Goal: Information Seeking & Learning: Check status

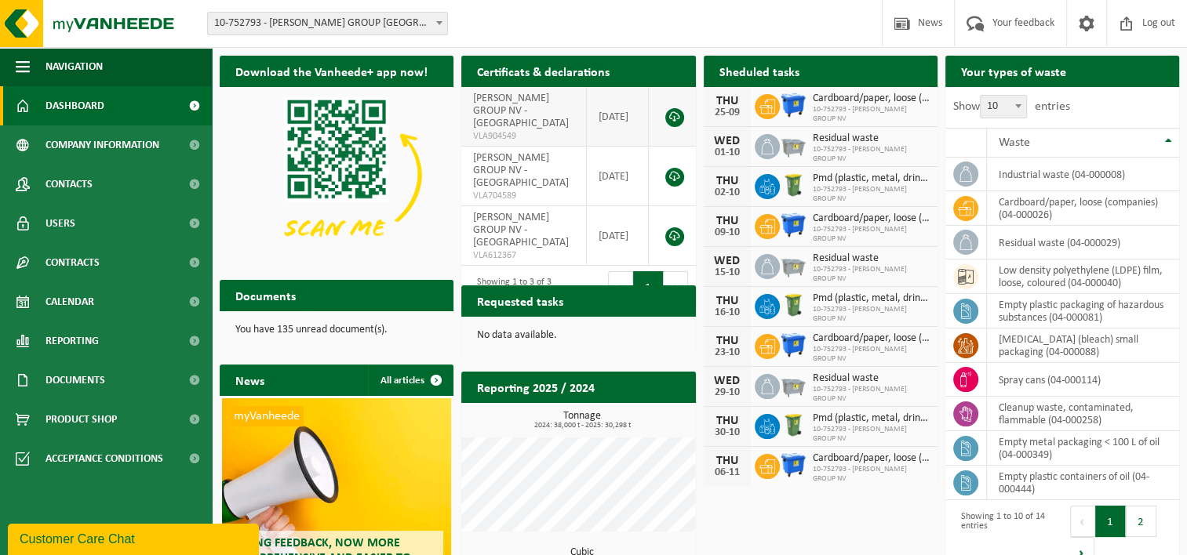
click at [675, 110] on link at bounding box center [674, 117] width 19 height 19
click at [967, 208] on icon at bounding box center [966, 209] width 16 height 16
click at [1021, 206] on td "cardboard/paper, loose (companies) (04-000026)" at bounding box center [1083, 208] width 192 height 35
click at [1053, 311] on td "empty plastic packaging of hazardous substances (04-000081)" at bounding box center [1083, 311] width 192 height 35
click at [973, 308] on span at bounding box center [965, 311] width 25 height 25
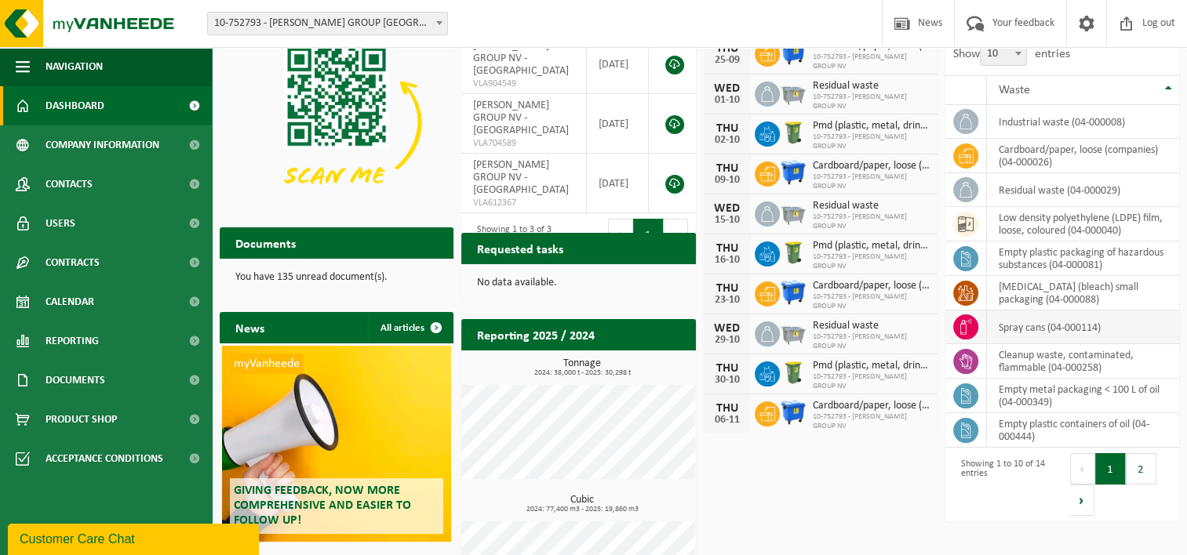
scroll to position [129, 0]
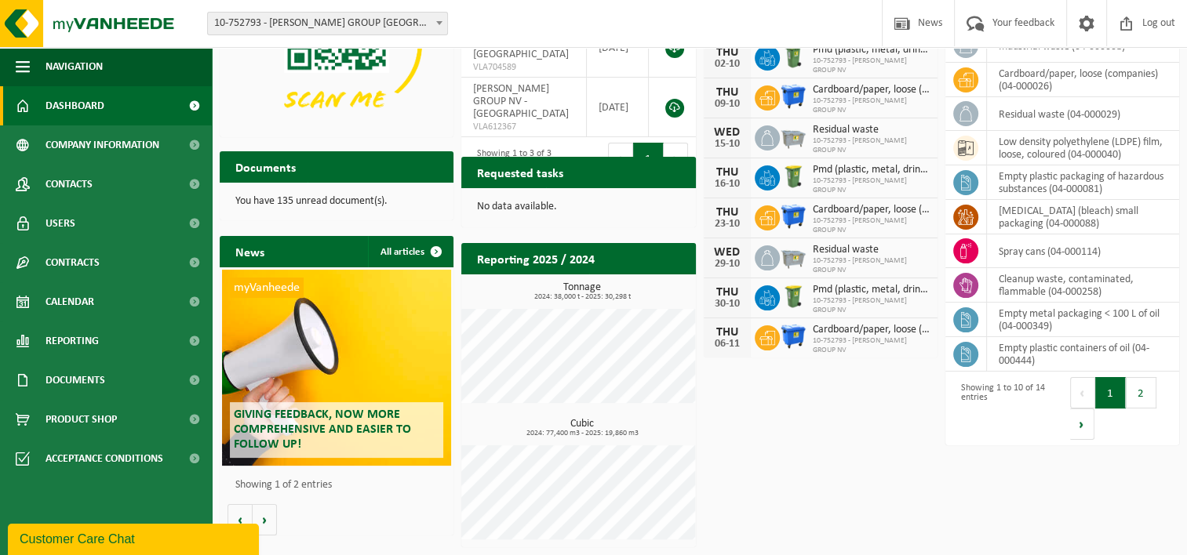
click at [523, 257] on h2 "Reporting 2025 / 2024" at bounding box center [535, 258] width 149 height 31
click at [584, 291] on h3 "Tonnage 2024: 38,000 t - 2025: 30,298 t" at bounding box center [582, 291] width 226 height 19
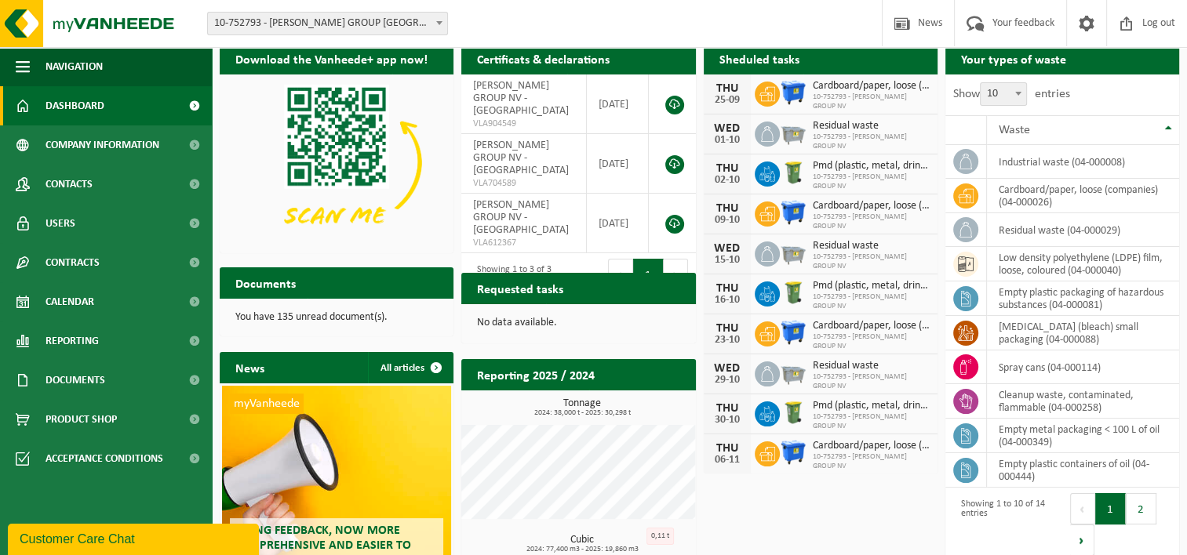
scroll to position [0, 0]
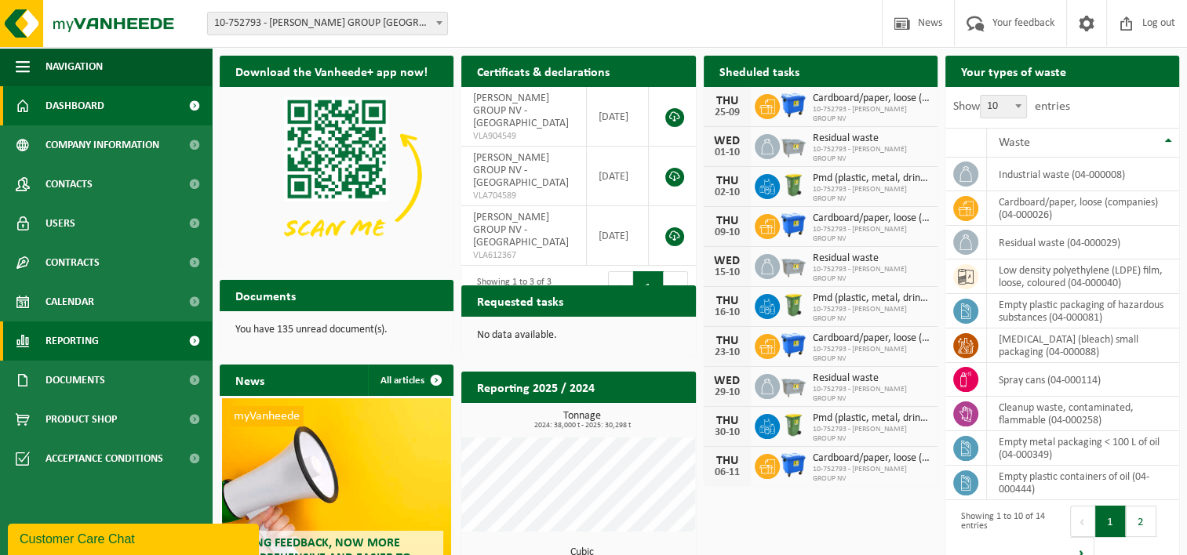
click at [90, 341] on span "Reporting" at bounding box center [71, 341] width 53 height 39
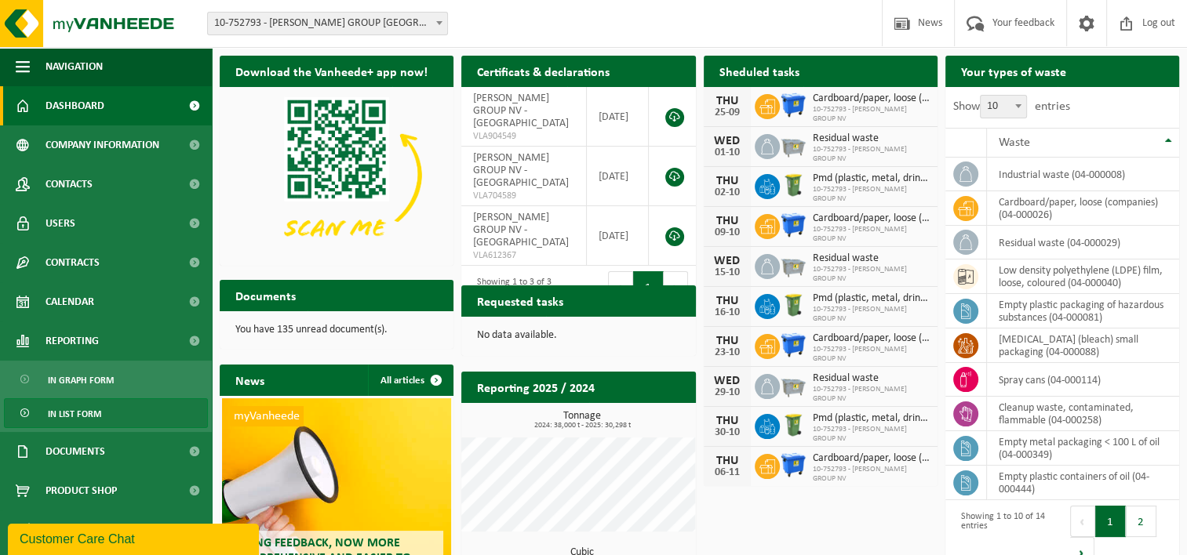
click at [85, 417] on span "In list form" at bounding box center [74, 414] width 53 height 30
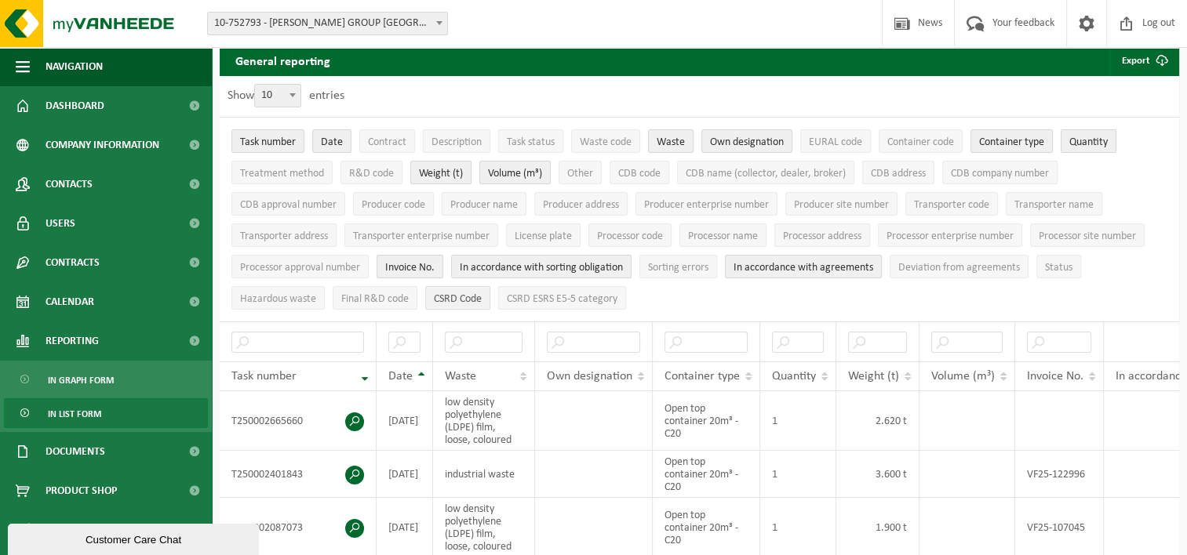
scroll to position [78, 0]
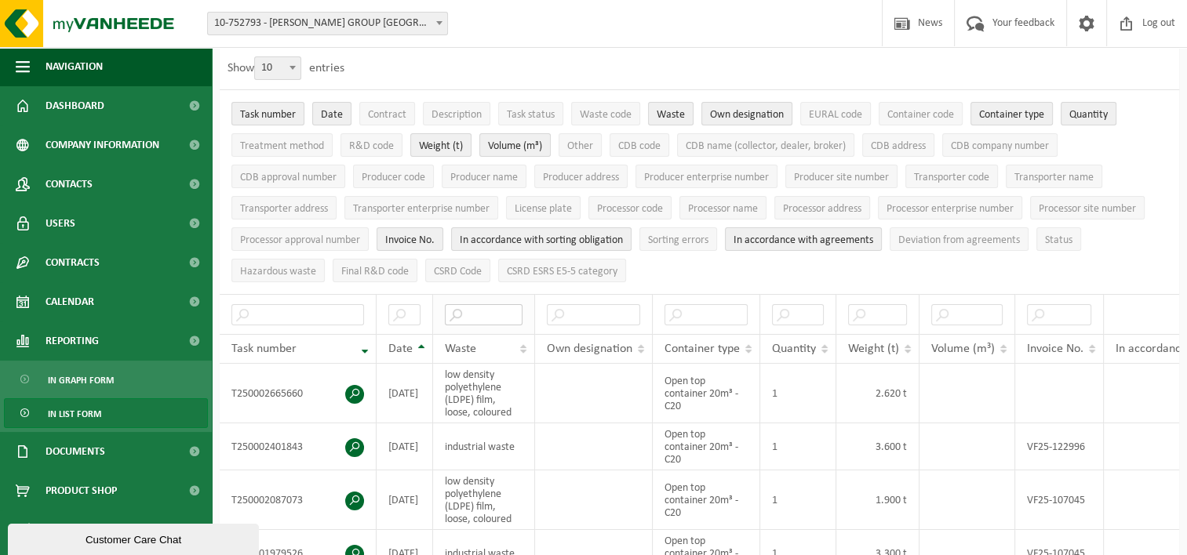
click at [495, 311] on input "text" at bounding box center [484, 314] width 78 height 21
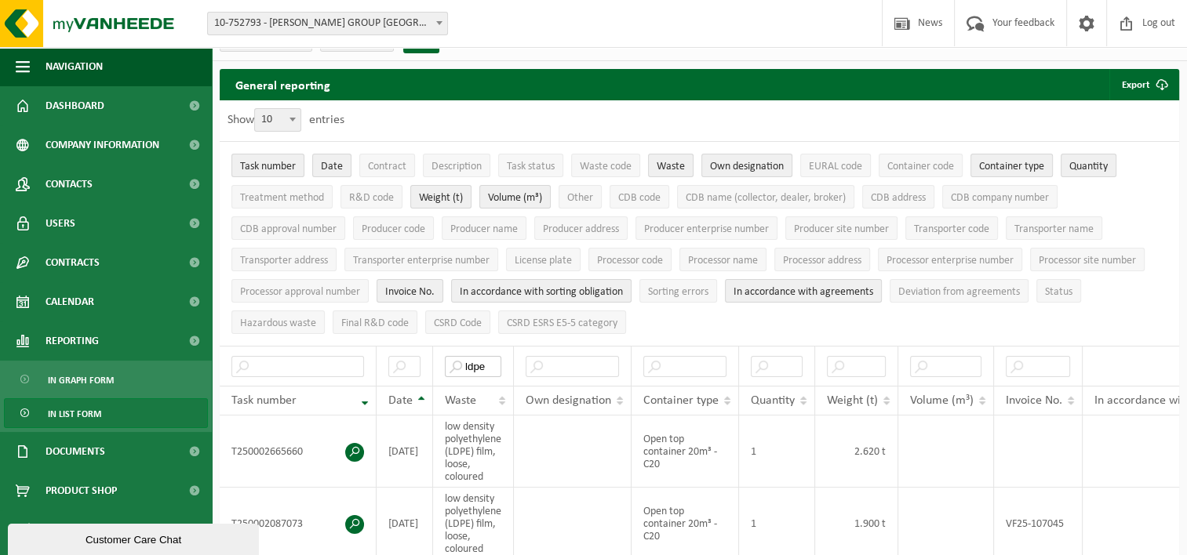
scroll to position [0, 0]
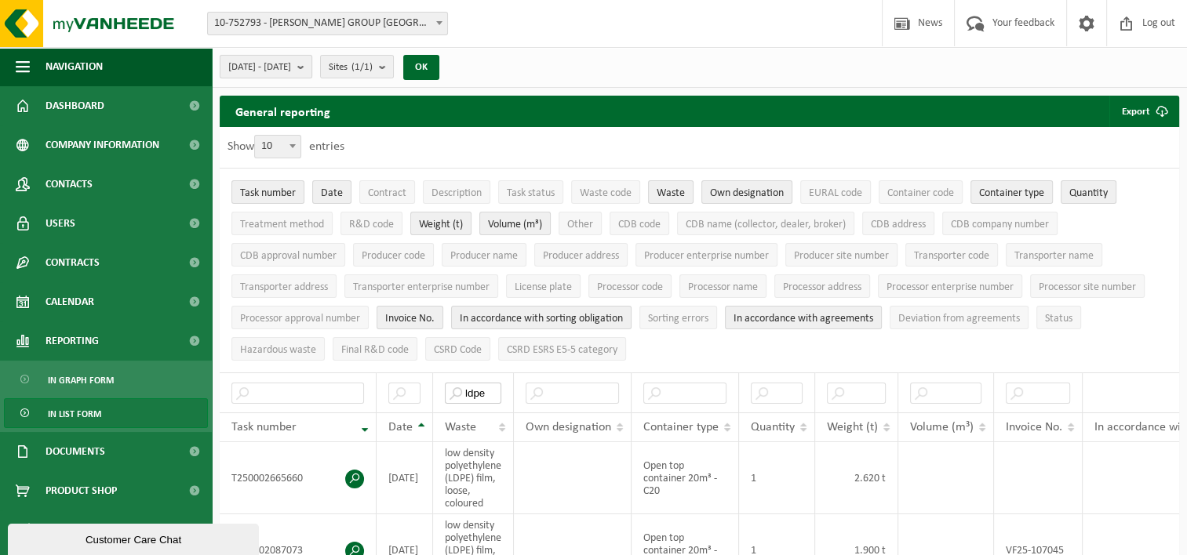
type input "ldpe"
click at [312, 67] on button "[DATE] - [DATE]" at bounding box center [266, 67] width 93 height 24
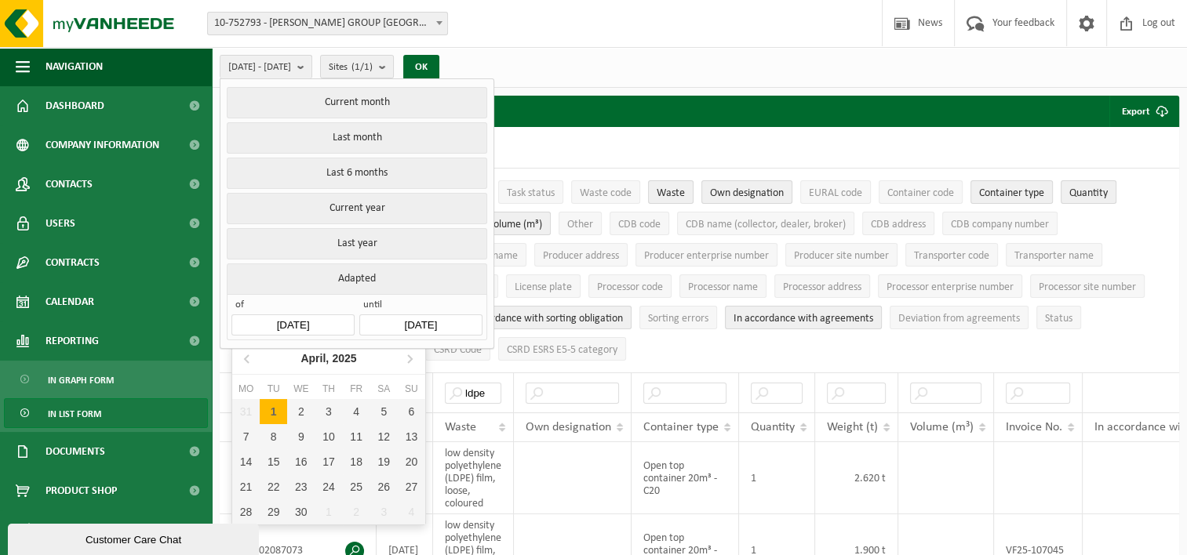
click at [329, 324] on input "[DATE]" at bounding box center [292, 325] width 122 height 21
click at [336, 360] on icon "2025" at bounding box center [344, 358] width 24 height 11
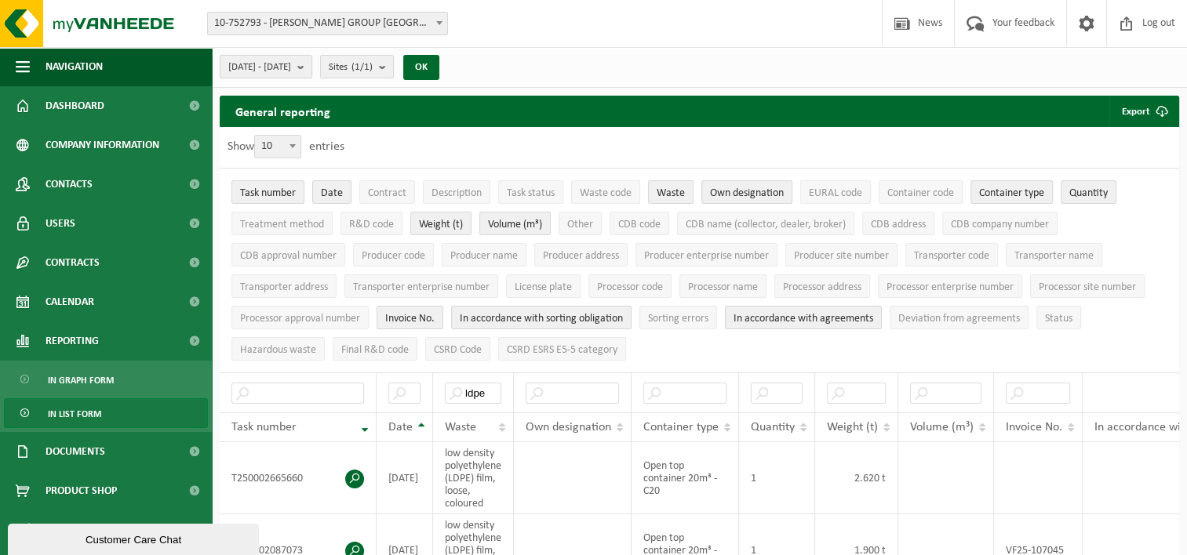
click at [291, 64] on span "[DATE] - [DATE]" at bounding box center [259, 68] width 63 height 24
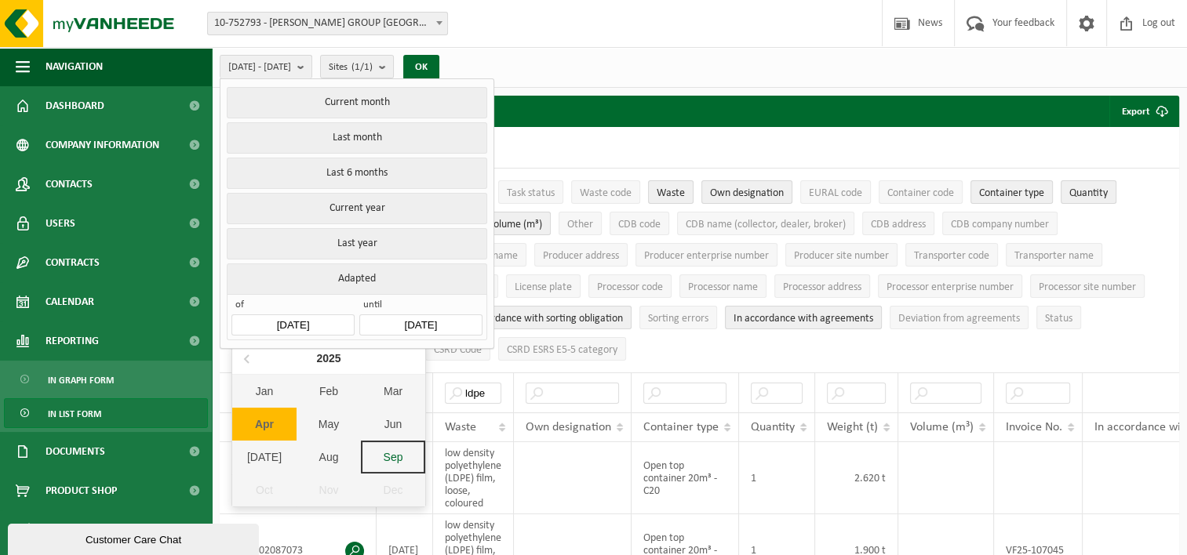
click at [325, 320] on input "[DATE]" at bounding box center [292, 325] width 122 height 21
click at [321, 352] on div "2025" at bounding box center [328, 358] width 37 height 25
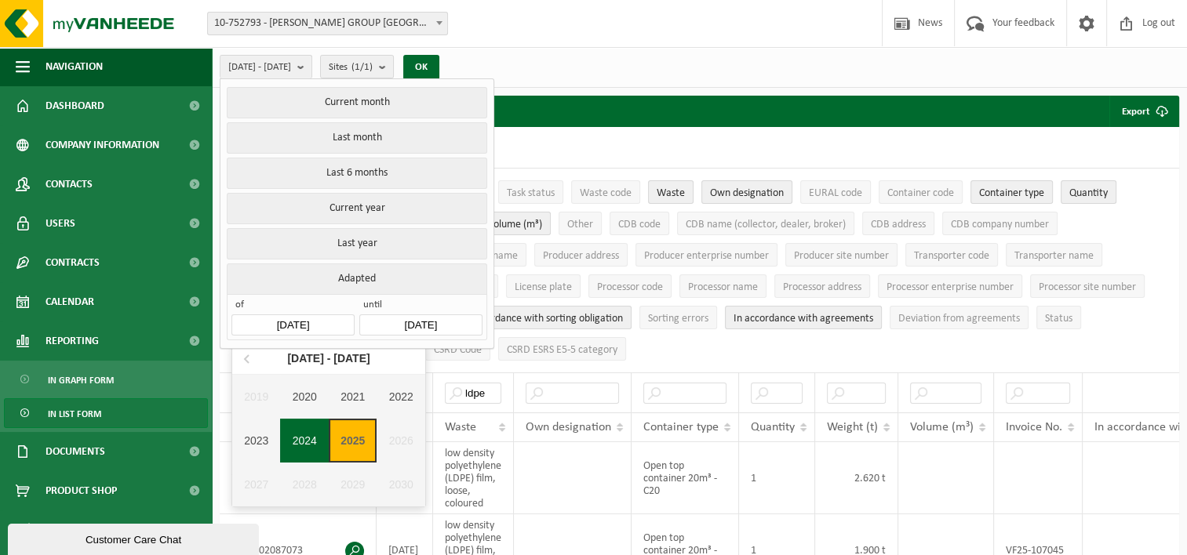
click at [298, 433] on div "2024" at bounding box center [304, 441] width 49 height 44
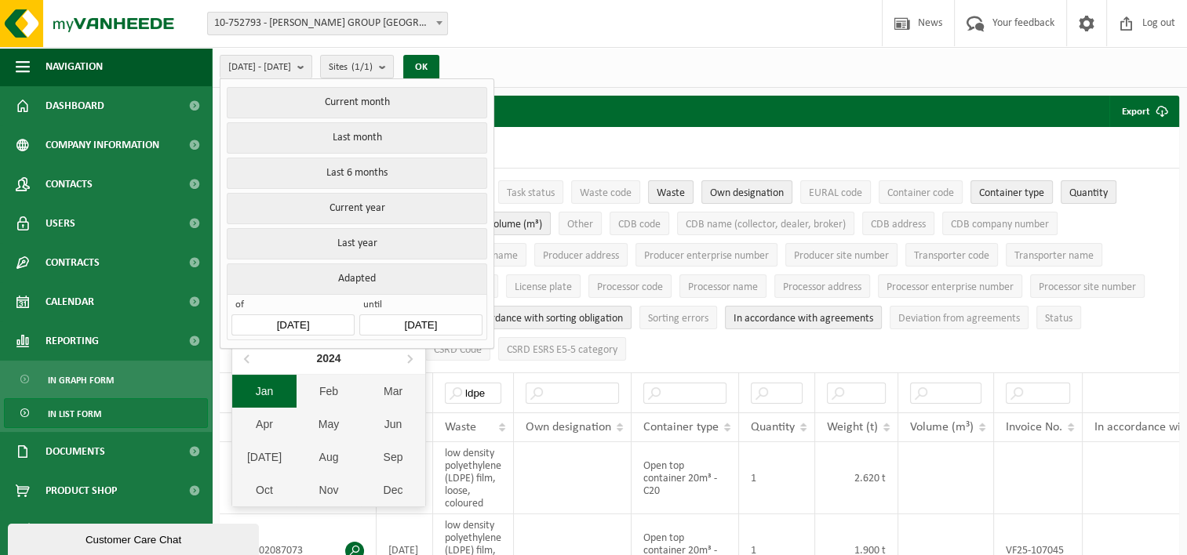
click at [268, 395] on div "Jan" at bounding box center [264, 391] width 64 height 33
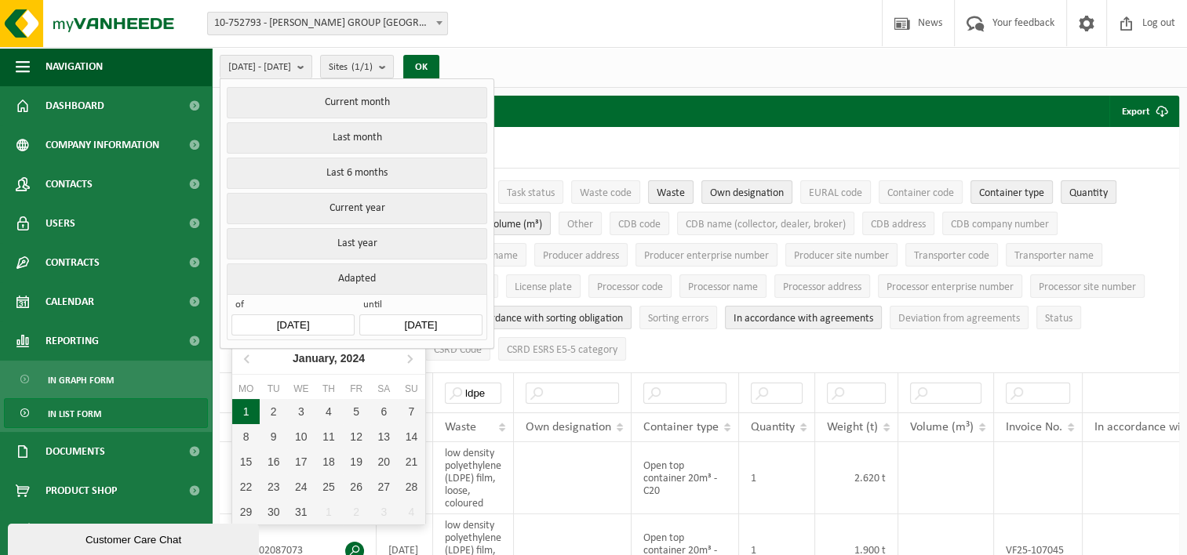
click at [238, 405] on div "1" at bounding box center [245, 411] width 27 height 25
type input "[DATE]"
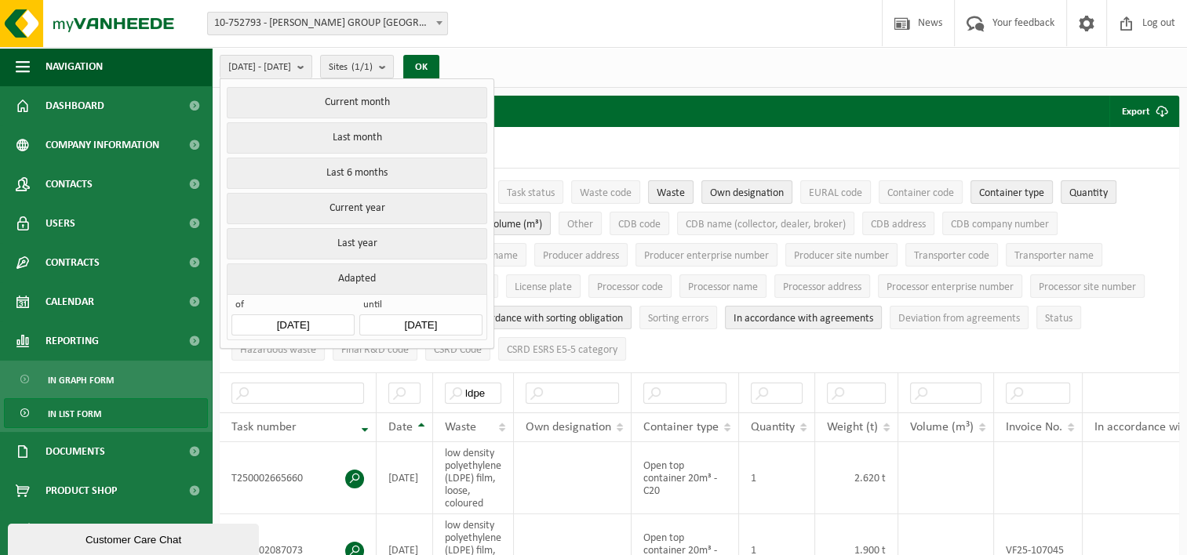
click at [404, 319] on input "[DATE]" at bounding box center [420, 325] width 122 height 21
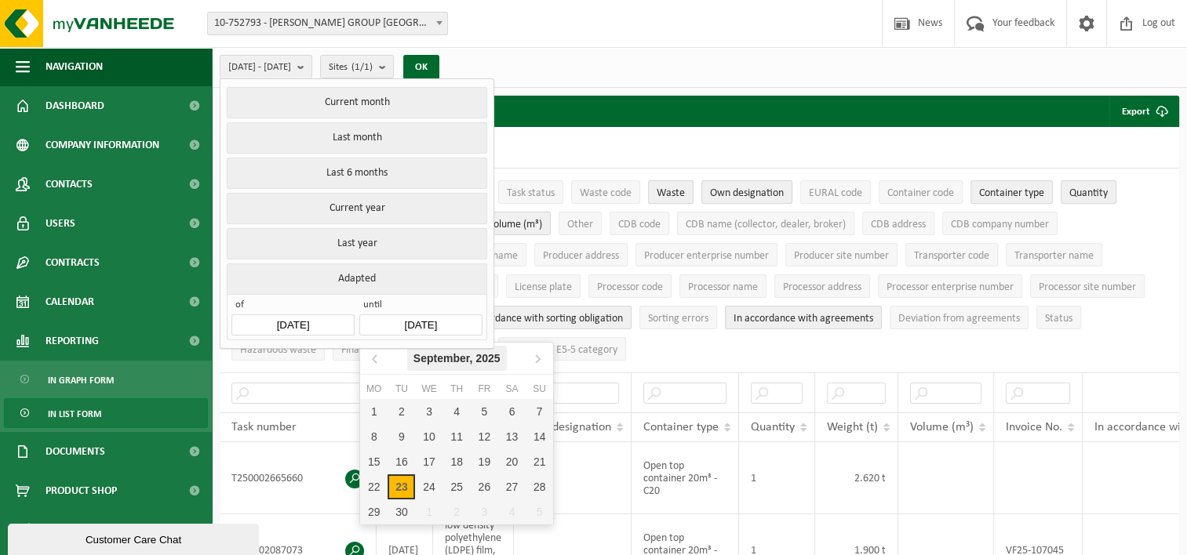
click at [460, 355] on div "[DATE]" at bounding box center [457, 358] width 100 height 25
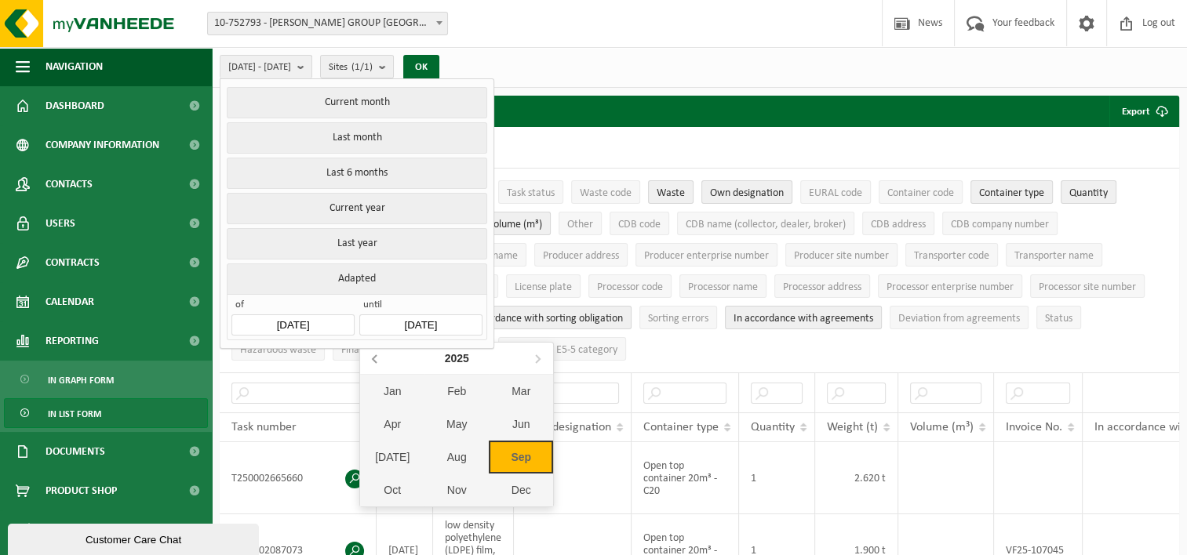
click at [380, 357] on icon at bounding box center [375, 358] width 25 height 25
click at [527, 489] on div "Dec" at bounding box center [521, 490] width 64 height 33
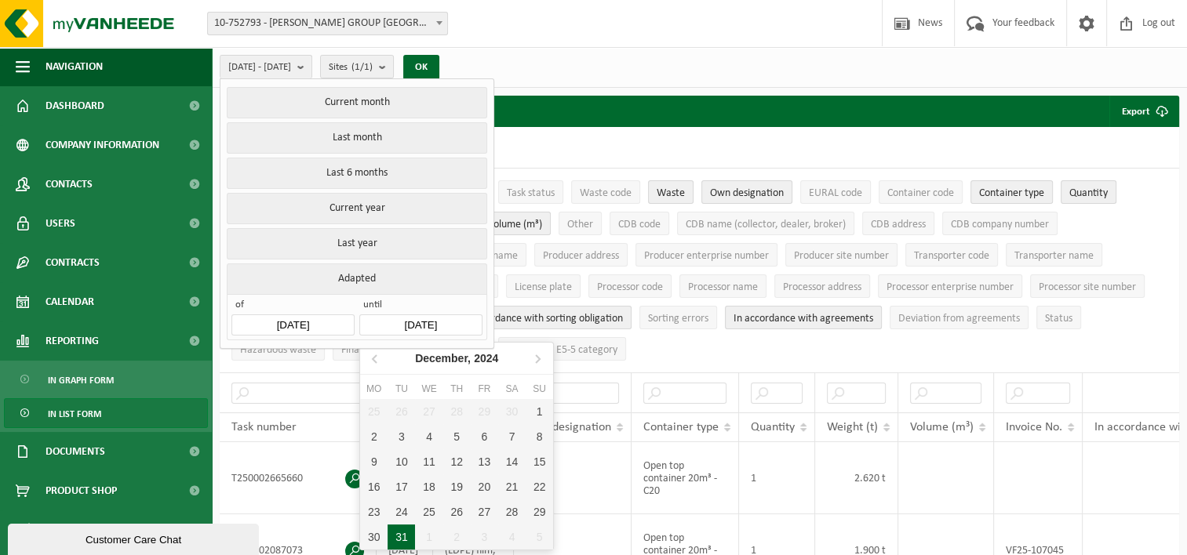
click at [404, 540] on div "31" at bounding box center [401, 537] width 27 height 25
type input "[DATE]"
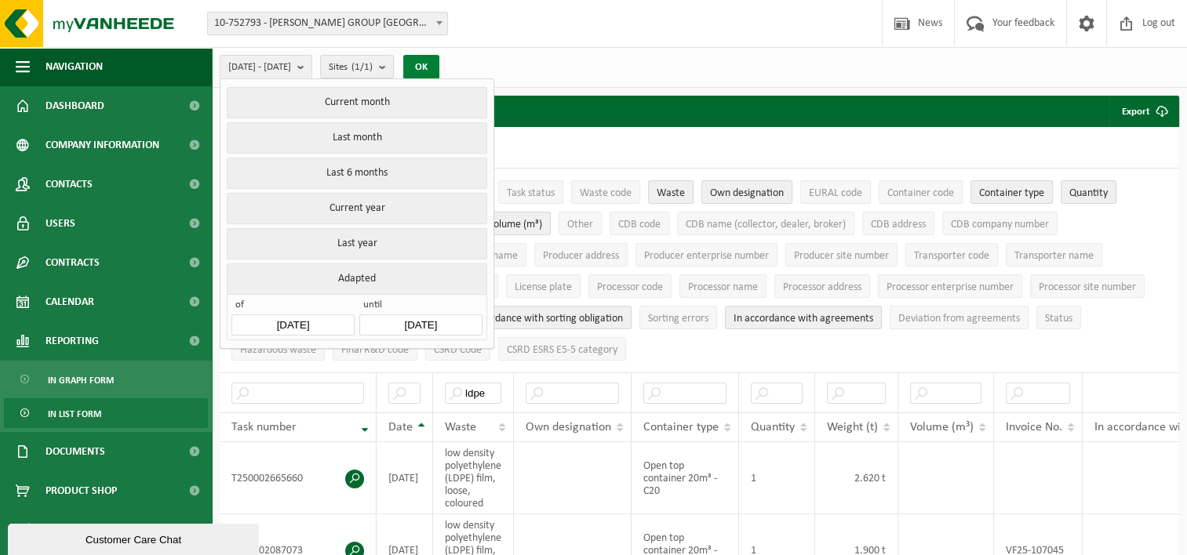
click at [439, 69] on button "OK" at bounding box center [421, 67] width 36 height 25
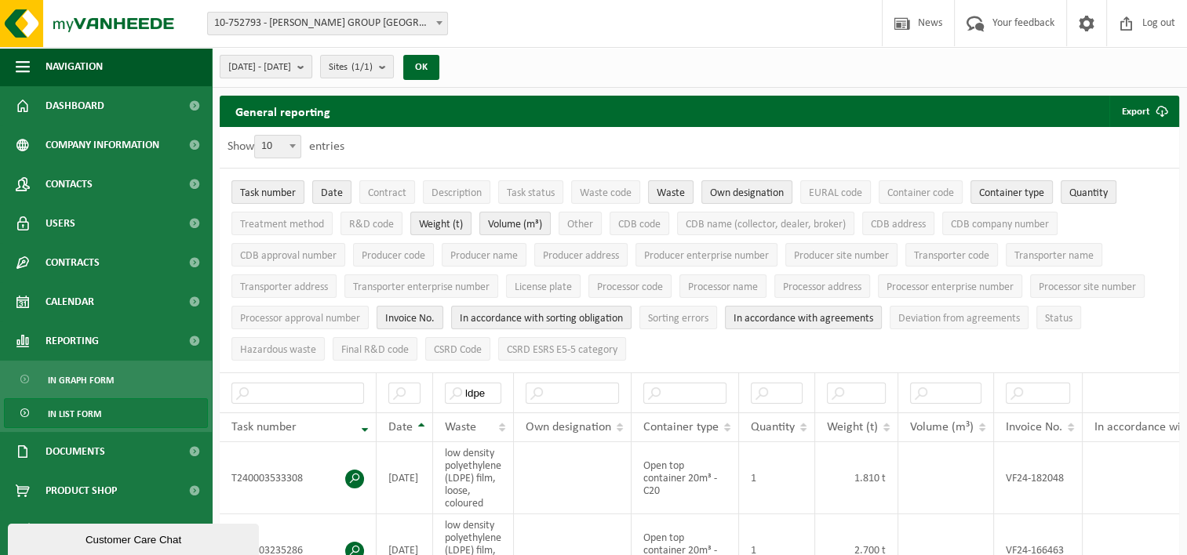
click at [311, 66] on b "submit" at bounding box center [304, 67] width 14 height 22
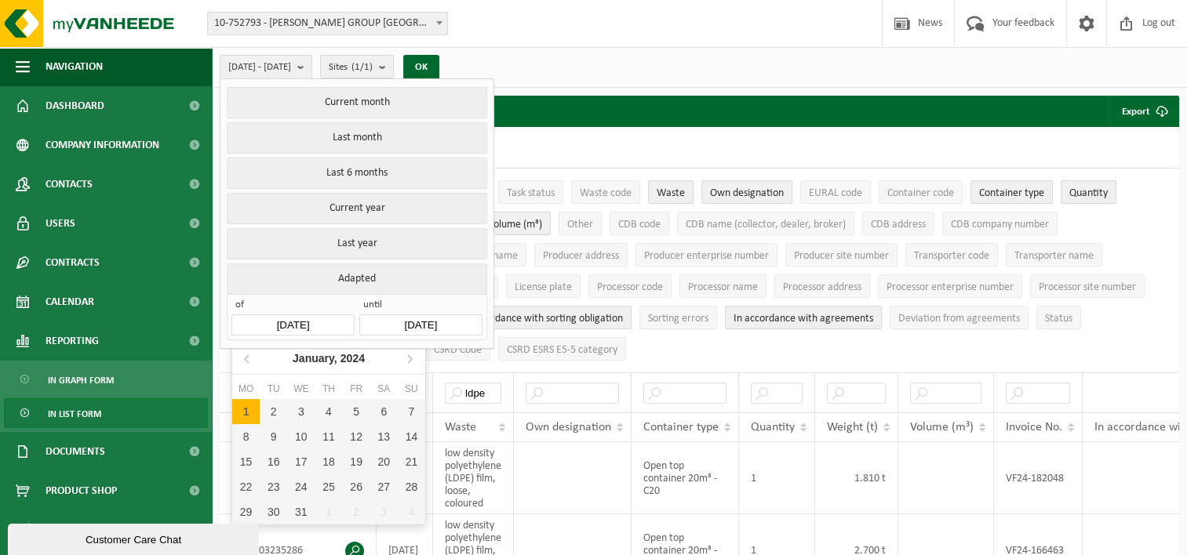
click at [308, 320] on input "[DATE]" at bounding box center [292, 325] width 122 height 21
click at [304, 355] on div "[DATE]" at bounding box center [328, 358] width 85 height 25
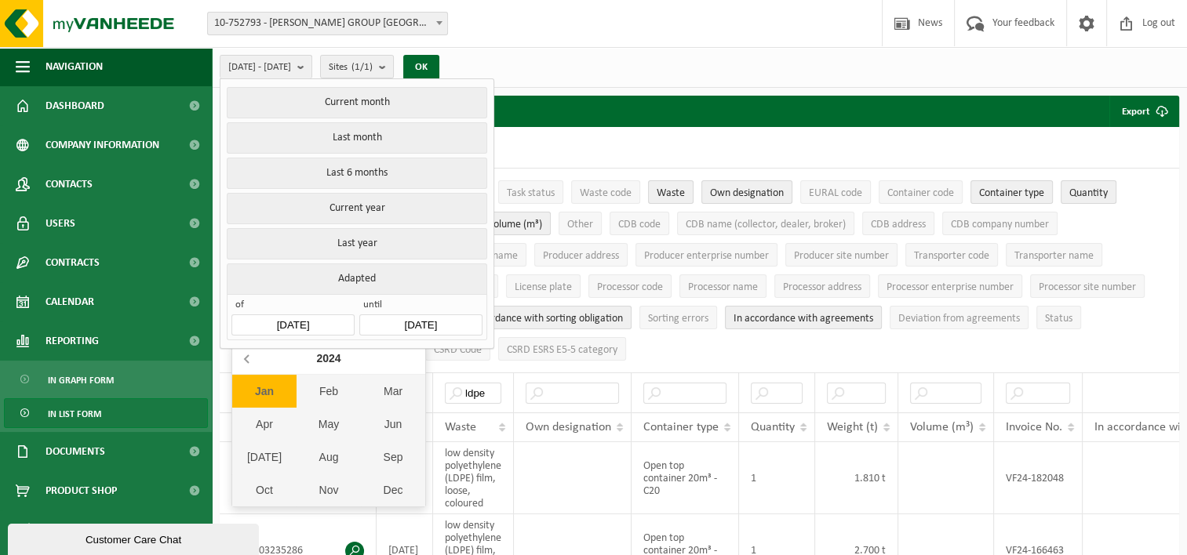
click at [250, 359] on icon at bounding box center [247, 358] width 25 height 25
click at [257, 390] on div "Jan" at bounding box center [264, 391] width 64 height 33
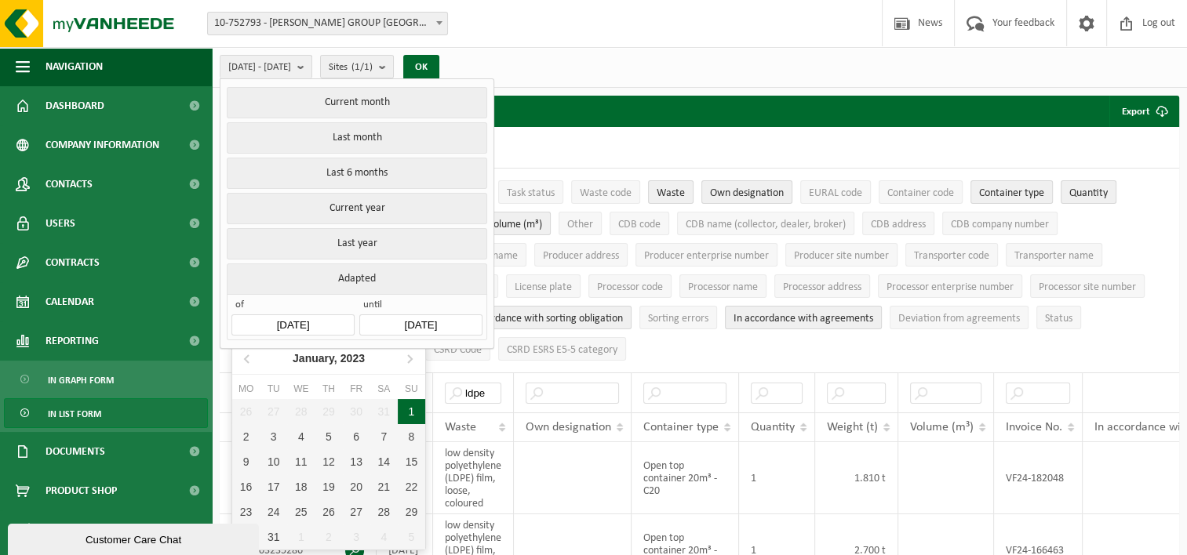
click at [411, 410] on div "1" at bounding box center [411, 411] width 27 height 25
type input "[DATE]"
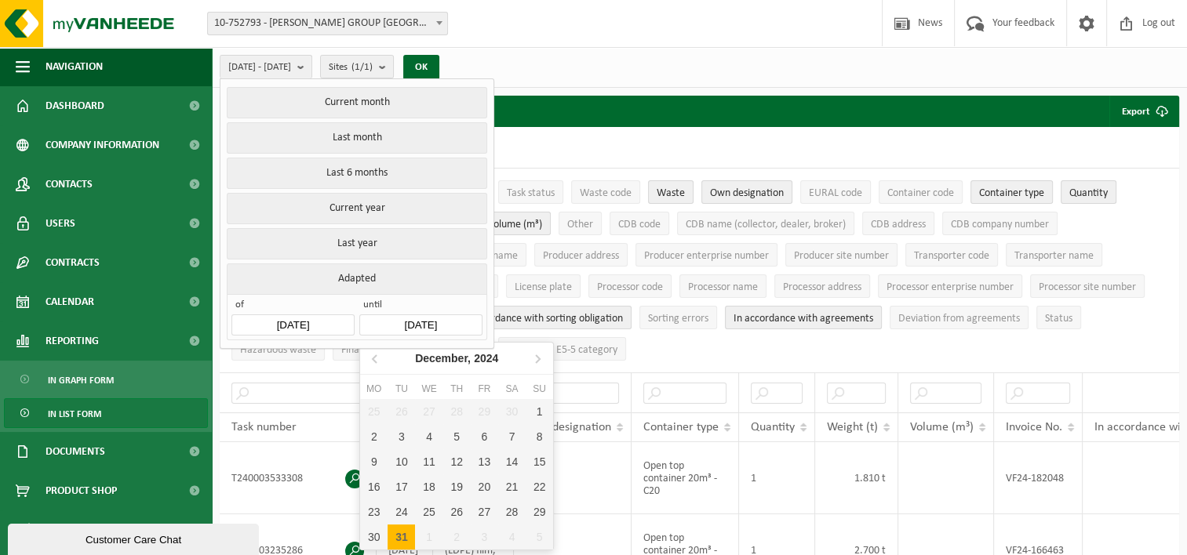
click at [428, 316] on input "[DATE]" at bounding box center [420, 325] width 122 height 21
click at [420, 355] on div "[DATE]" at bounding box center [457, 358] width 96 height 25
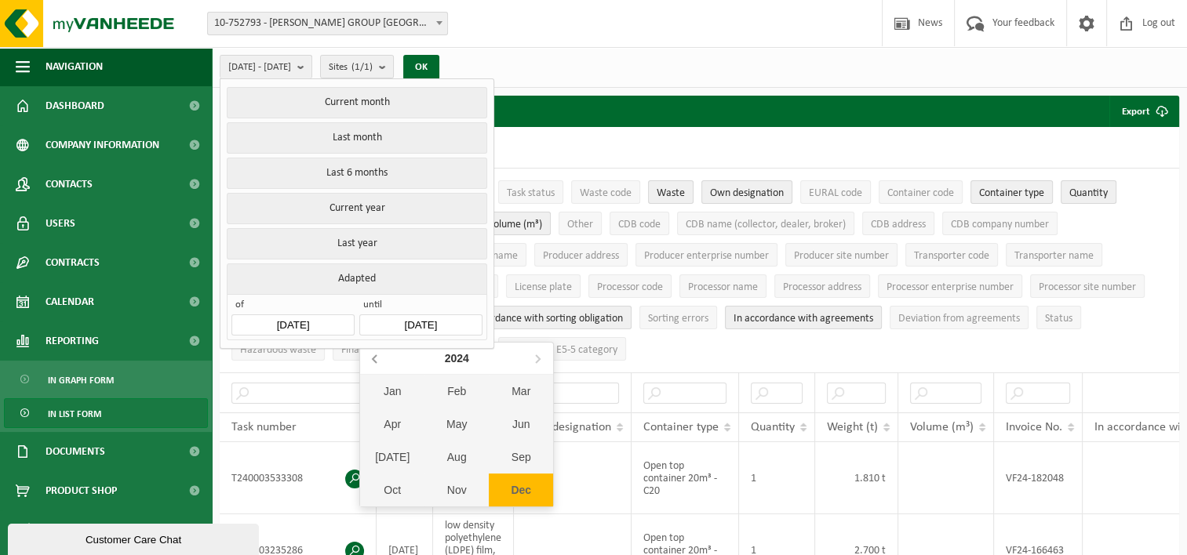
click at [373, 358] on icon at bounding box center [375, 359] width 4 height 8
click at [513, 484] on div "Dec" at bounding box center [521, 490] width 64 height 33
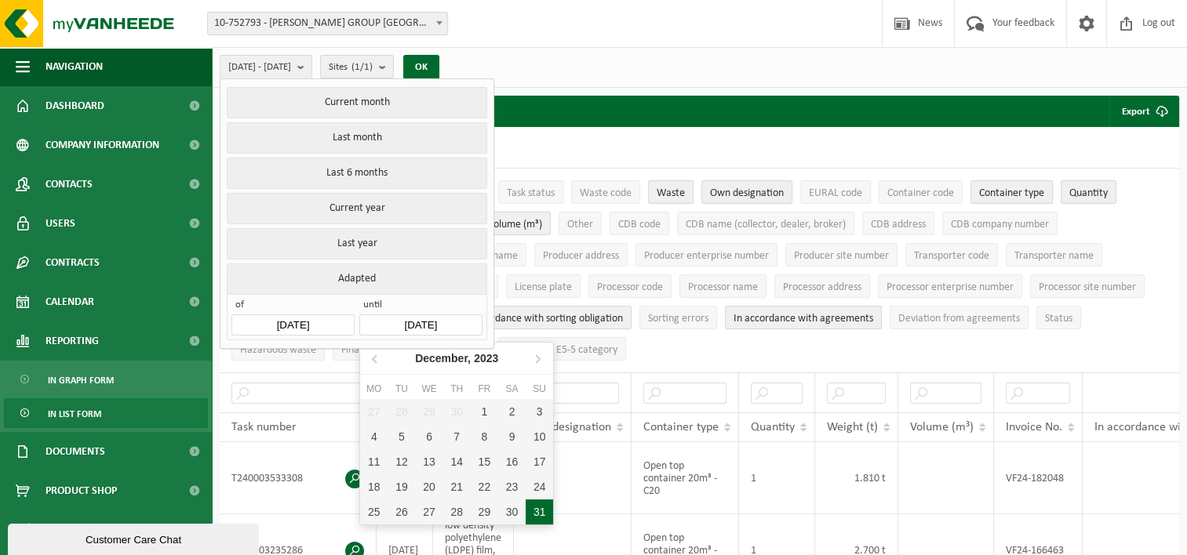
click at [542, 509] on div "31" at bounding box center [539, 512] width 27 height 25
type input "[DATE]"
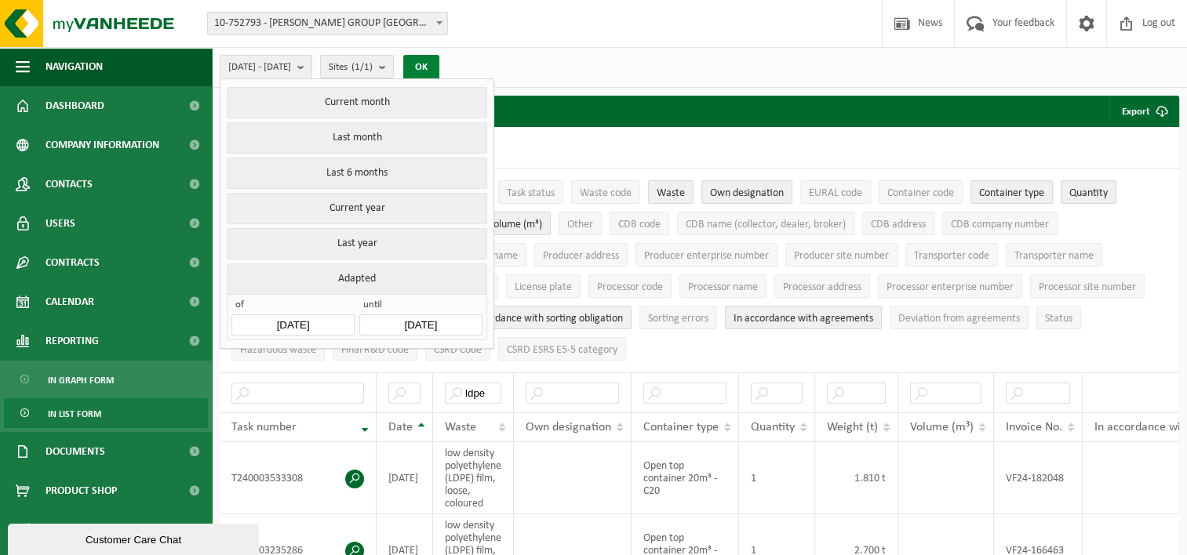
click at [439, 63] on button "OK" at bounding box center [421, 67] width 36 height 25
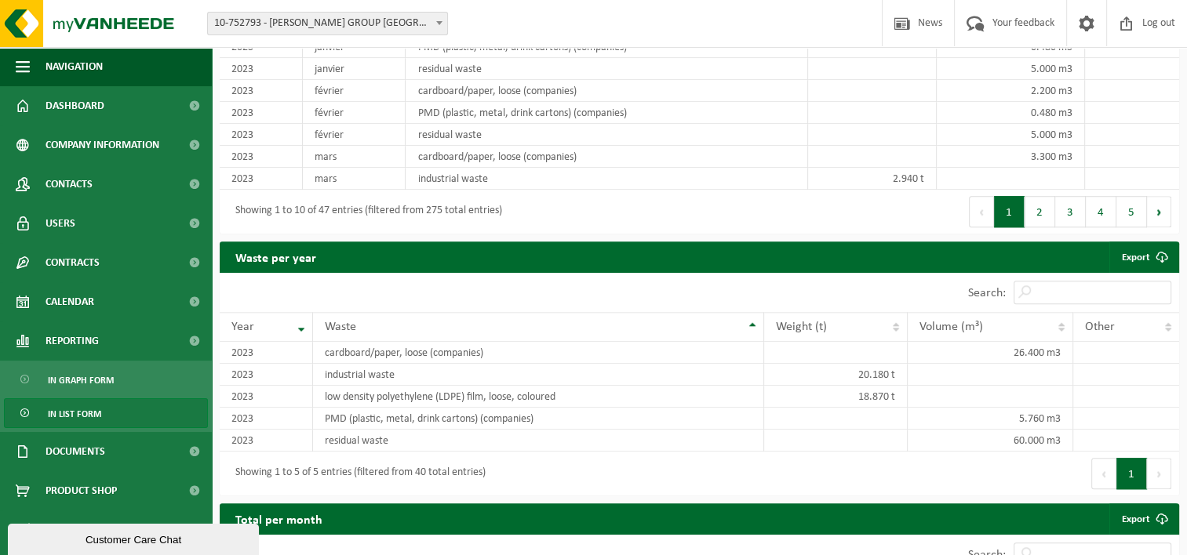
scroll to position [1334, 0]
